Goal: Task Accomplishment & Management: Manage account settings

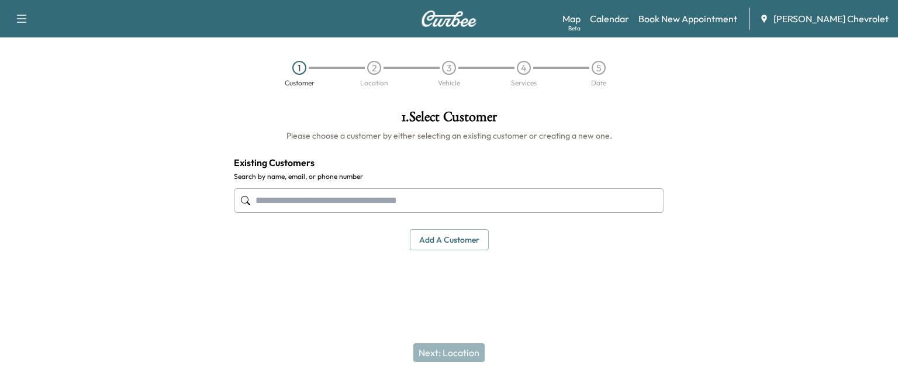
click at [630, 26] on div "Map Beta Calendar Book New Appointment [PERSON_NAME] Chevrolet" at bounding box center [726, 19] width 326 height 22
click at [629, 20] on link "Calendar" at bounding box center [609, 19] width 39 height 14
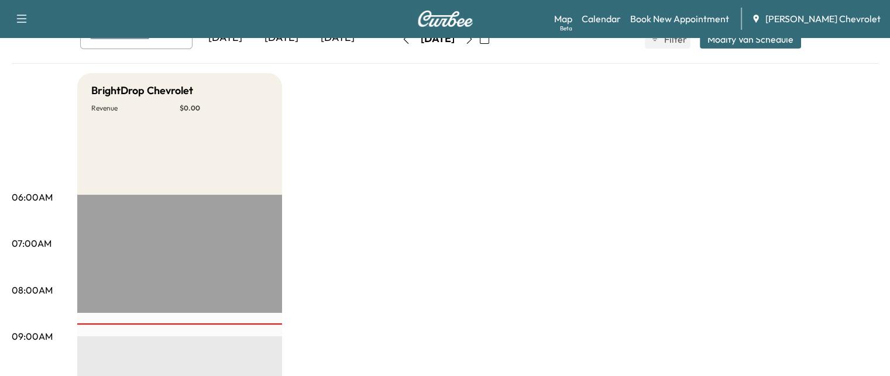
scroll to position [27, 0]
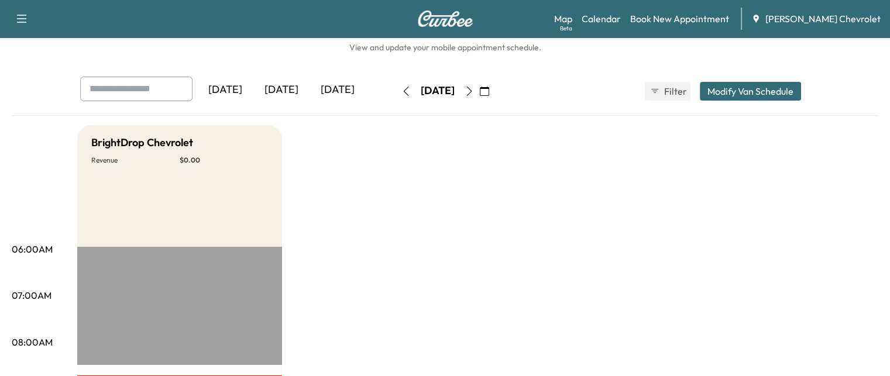
click at [479, 85] on button "button" at bounding box center [469, 91] width 20 height 19
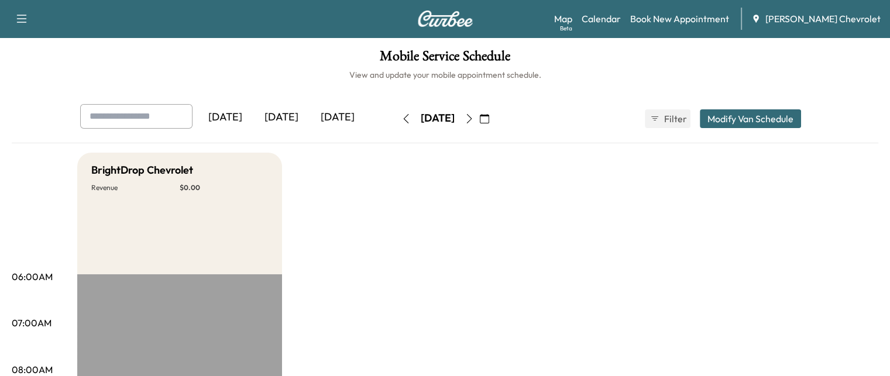
click at [479, 113] on button "button" at bounding box center [469, 118] width 20 height 19
click at [801, 119] on button "Modify Van Schedule" at bounding box center [749, 118] width 101 height 19
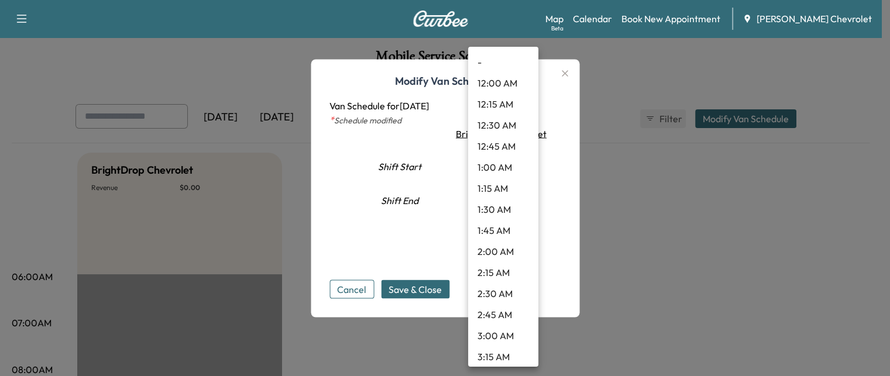
click at [521, 198] on body "Support Log Out Map Beta Calendar Book New Appointment [PERSON_NAME] Chevrolet …" at bounding box center [445, 188] width 890 height 376
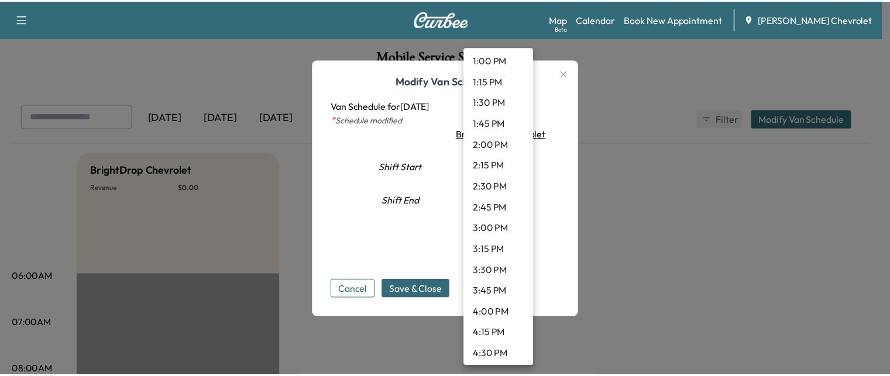
scroll to position [1118, 0]
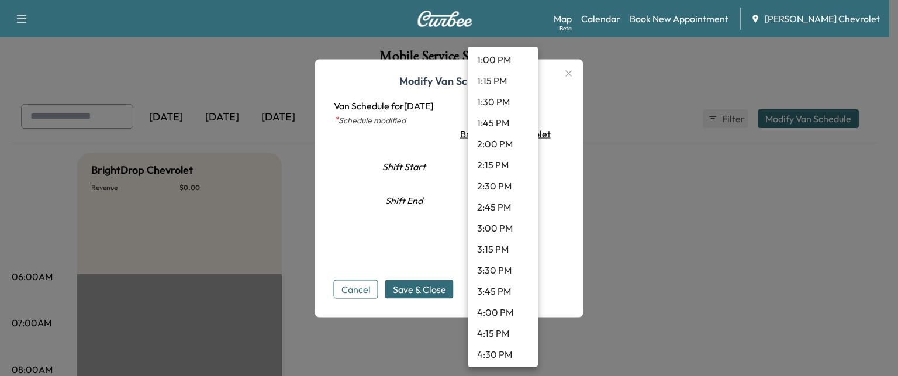
click at [502, 104] on li "1:30 PM" at bounding box center [503, 101] width 70 height 21
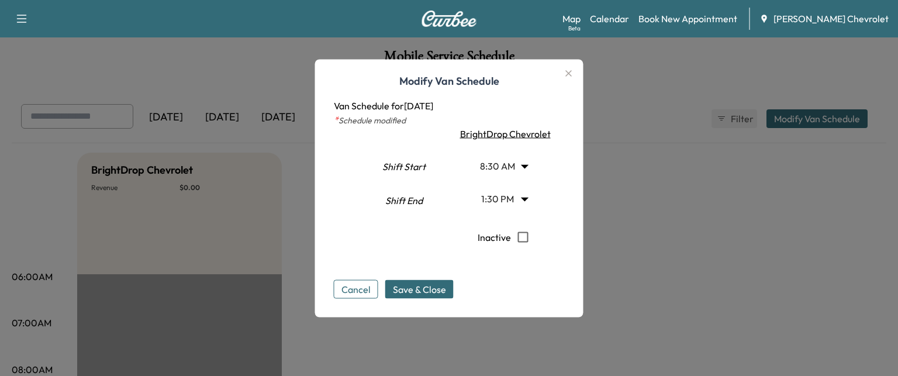
type input "****"
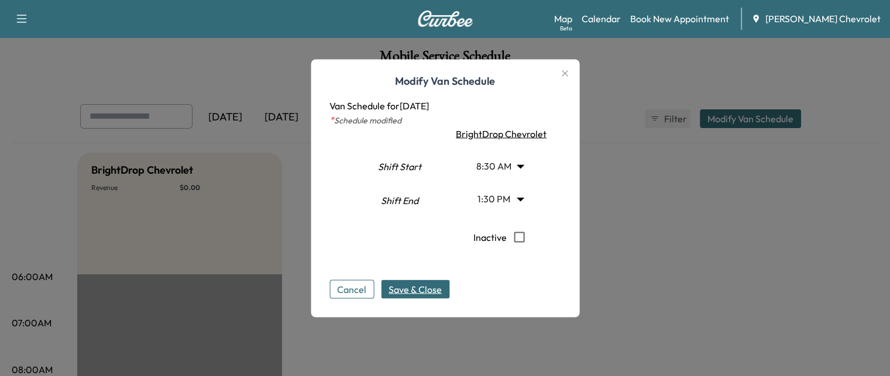
click at [422, 280] on button "Save & Close" at bounding box center [415, 289] width 68 height 19
